Goal: Navigation & Orientation: Find specific page/section

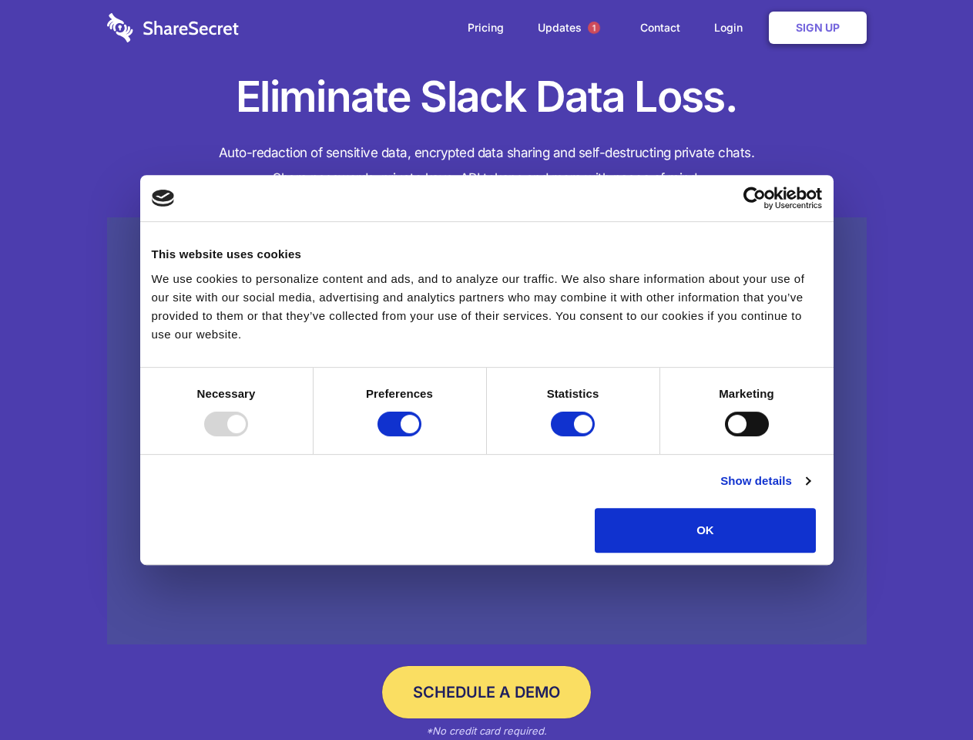
click at [248, 436] on div at bounding box center [226, 423] width 44 height 25
click at [422, 436] on input "Preferences" at bounding box center [400, 423] width 44 height 25
checkbox input "false"
click at [575, 436] on input "Statistics" at bounding box center [573, 423] width 44 height 25
checkbox input "false"
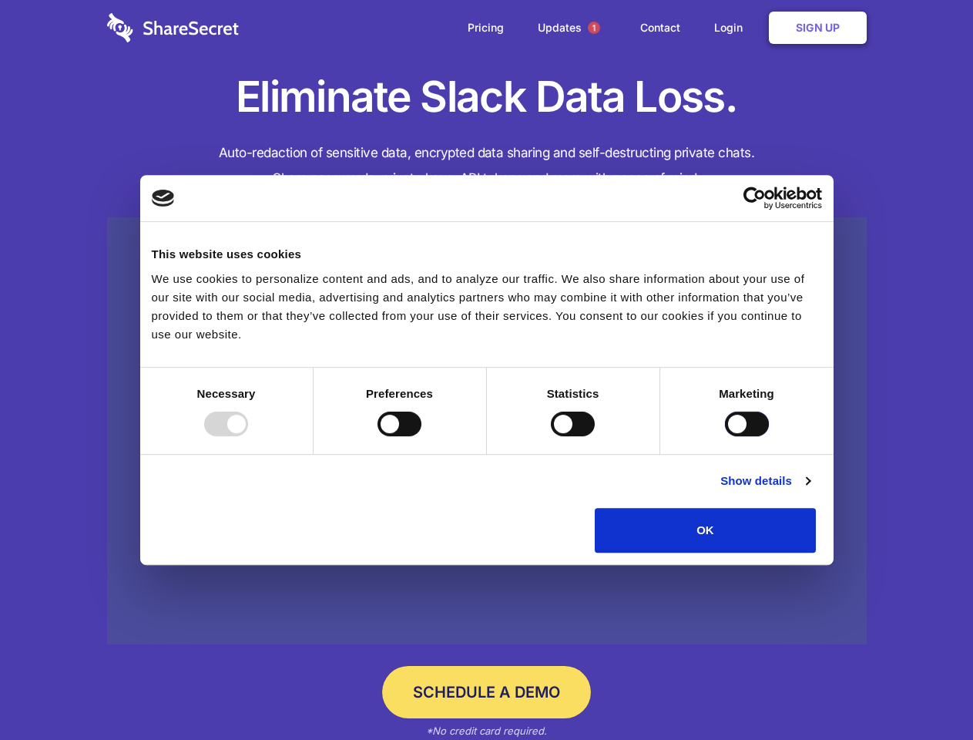
click at [725, 436] on input "Marketing" at bounding box center [747, 423] width 44 height 25
checkbox input "true"
click at [810, 490] on link "Show details" at bounding box center [765, 481] width 89 height 18
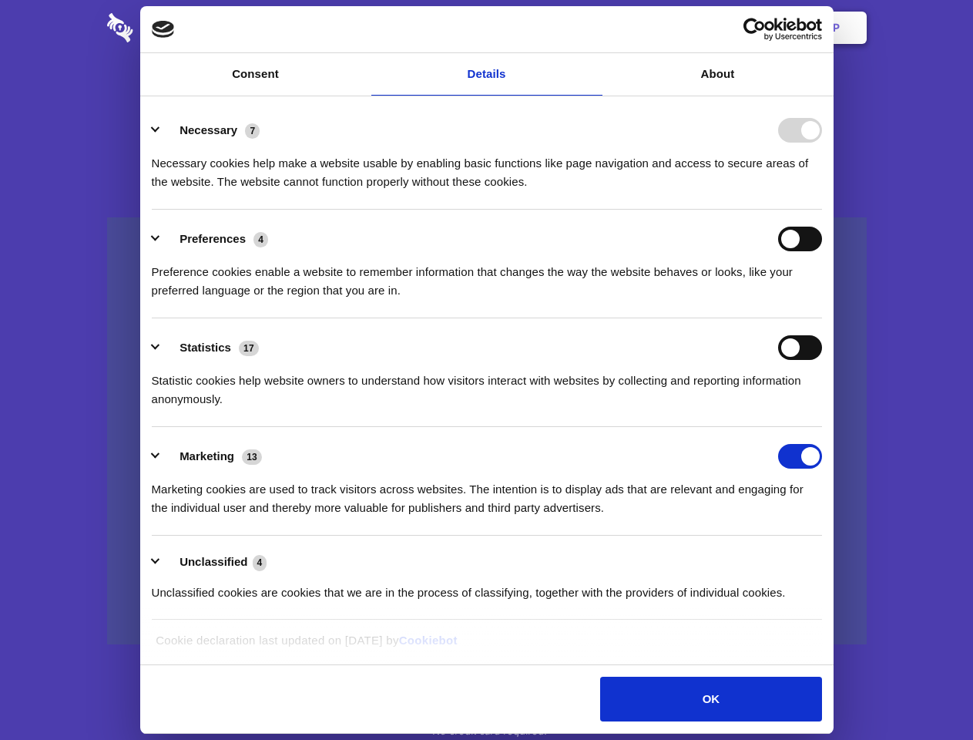
click at [829, 558] on ul "Necessary 7 Necessary cookies help make a website usable by enabling basic func…" at bounding box center [486, 360] width 685 height 519
click at [593, 28] on span "1" at bounding box center [594, 28] width 12 height 12
